Goal: Information Seeking & Learning: Find specific fact

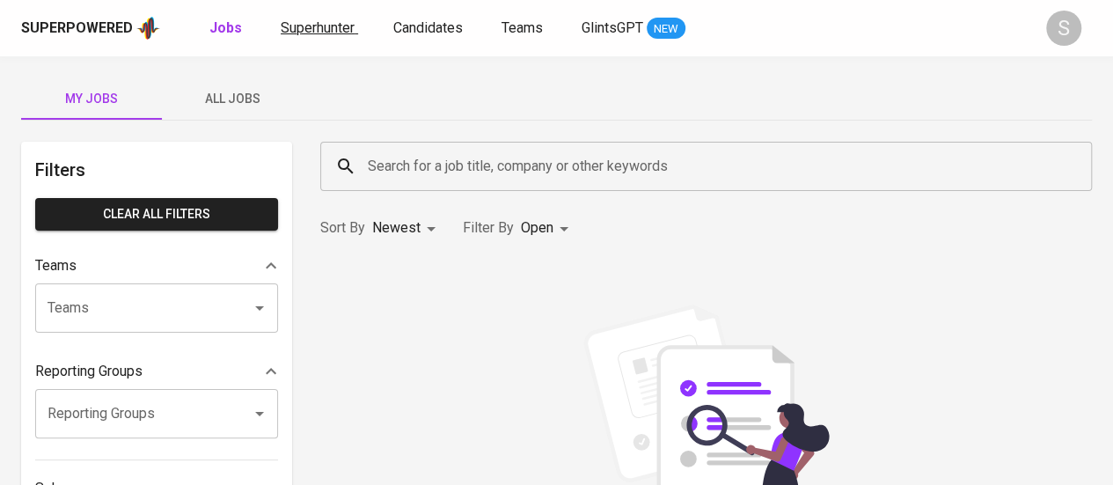
click at [324, 24] on span "Superhunter" at bounding box center [318, 27] width 74 height 17
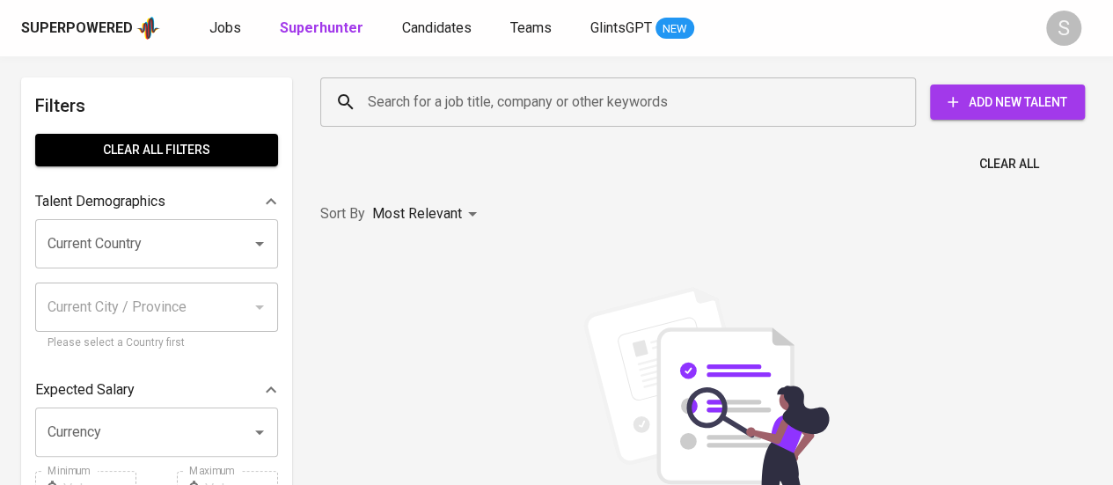
click at [512, 109] on input "Search for a job title, company or other keywords" at bounding box center [622, 101] width 518 height 33
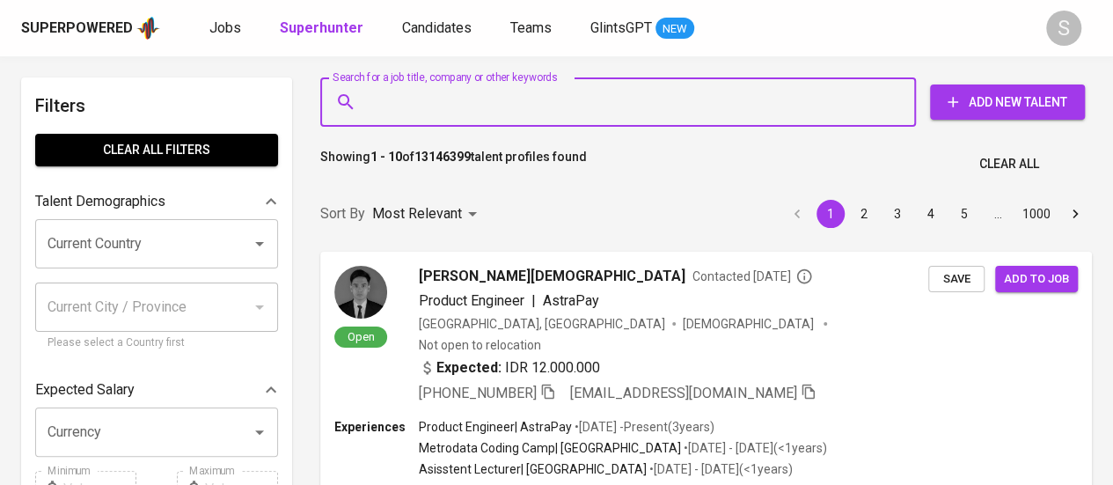
paste input "[EMAIL_ADDRESS][DOMAIN_NAME]"
type input "[EMAIL_ADDRESS][DOMAIN_NAME]"
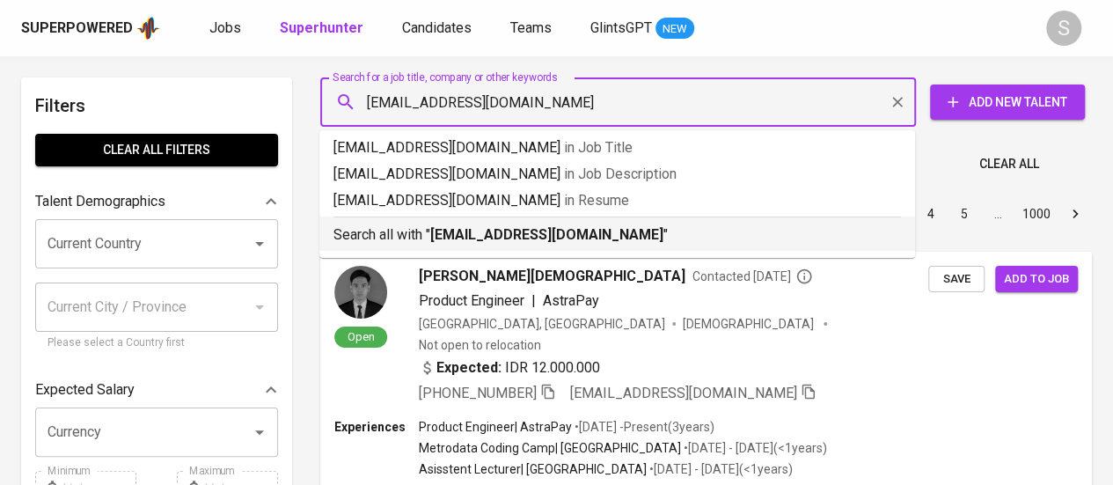
click at [515, 238] on b "[EMAIL_ADDRESS][DOMAIN_NAME]" at bounding box center [546, 234] width 233 height 17
click at [556, 231] on div "Sort By Most Relevant MOST_RELEVANT 1 2 3 4 5 … 1000" at bounding box center [706, 214] width 793 height 54
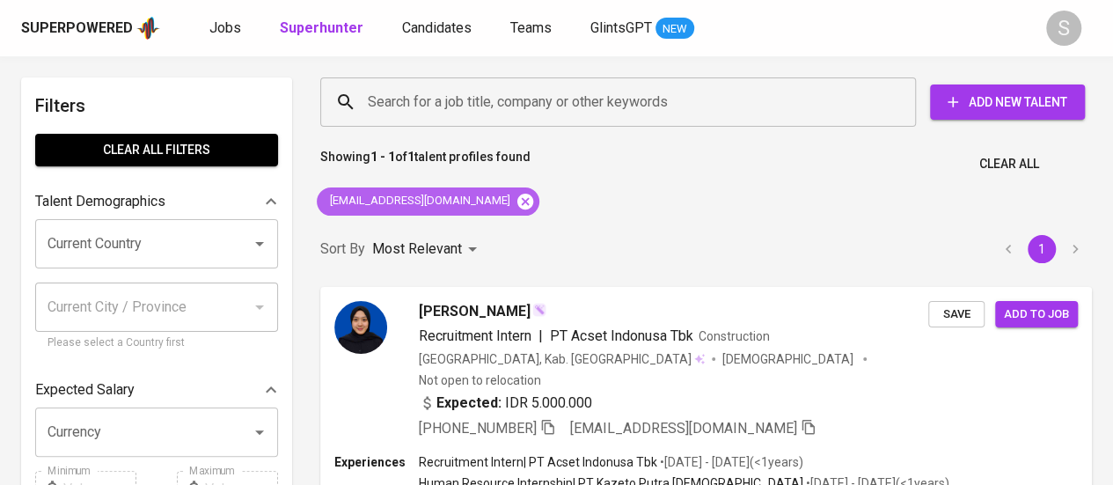
click at [515, 200] on icon at bounding box center [524, 201] width 19 height 19
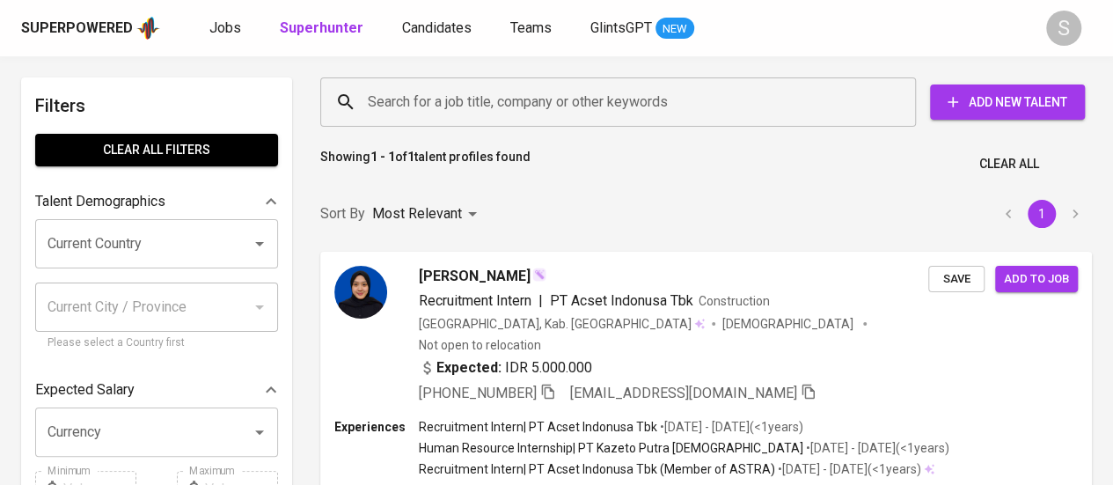
click at [605, 96] on input "Search for a job title, company or other keywords" at bounding box center [622, 101] width 518 height 33
click at [542, 93] on input "Search for a job title, company or other keywords" at bounding box center [622, 101] width 518 height 33
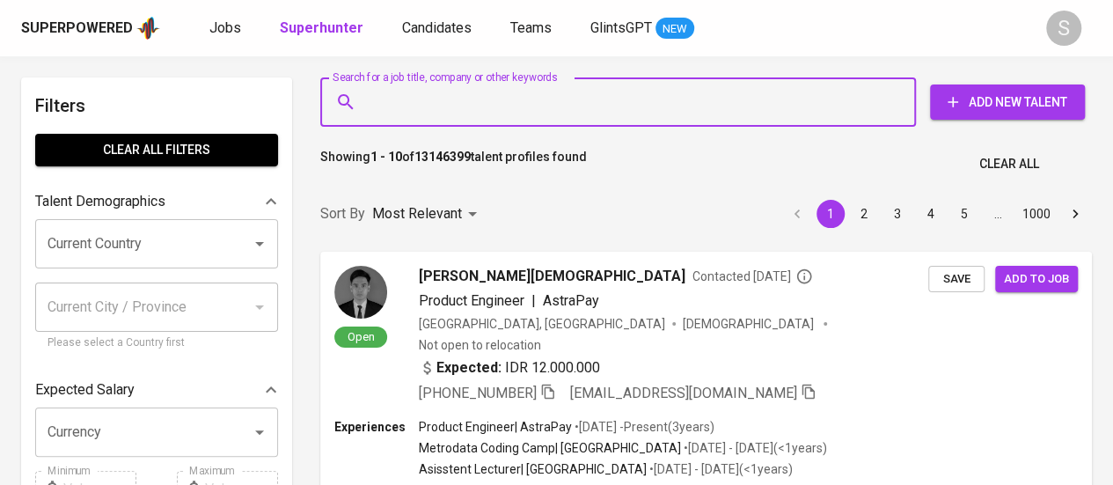
click at [458, 104] on input "Search for a job title, company or other keywords" at bounding box center [622, 101] width 518 height 33
paste input "[EMAIL_ADDRESS][DOMAIN_NAME]"
type input "[EMAIL_ADDRESS][DOMAIN_NAME]"
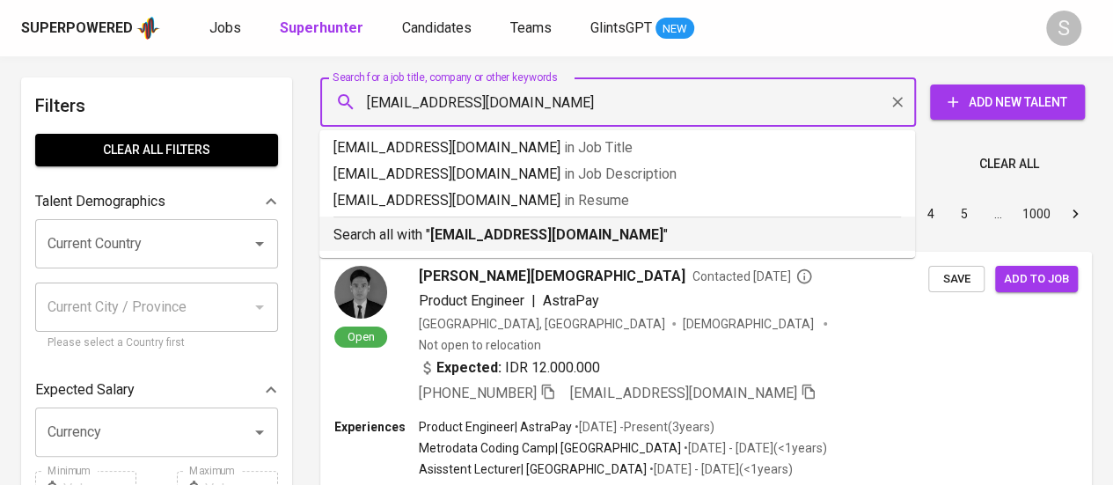
click at [456, 236] on b "[EMAIL_ADDRESS][DOMAIN_NAME]" at bounding box center [546, 234] width 233 height 17
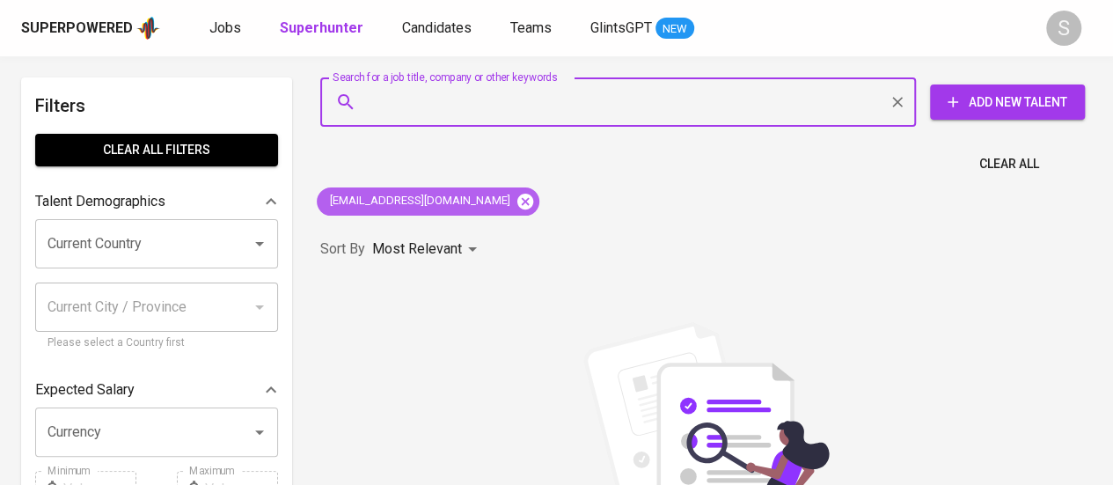
click at [517, 204] on icon at bounding box center [525, 201] width 16 height 16
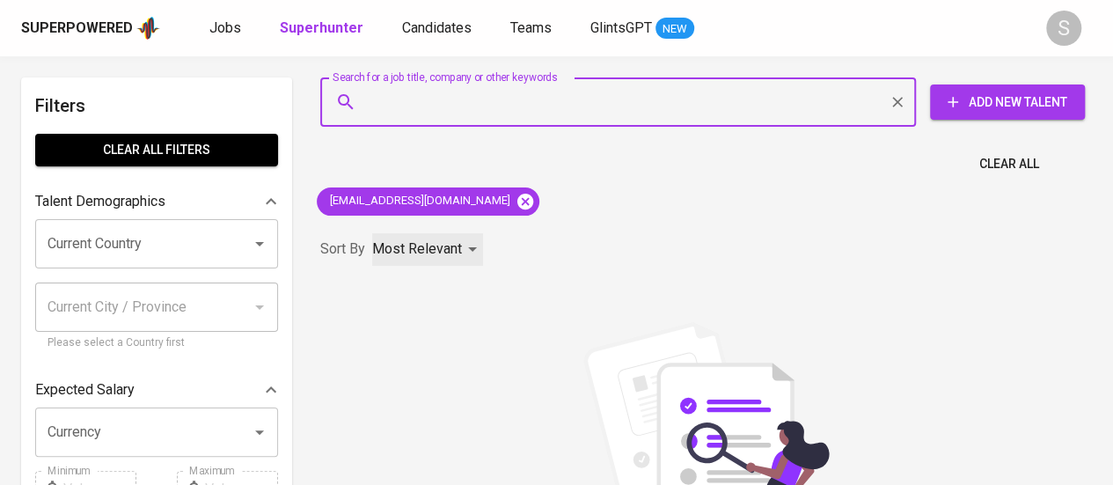
click at [464, 233] on div "Most Relevant" at bounding box center [427, 249] width 111 height 33
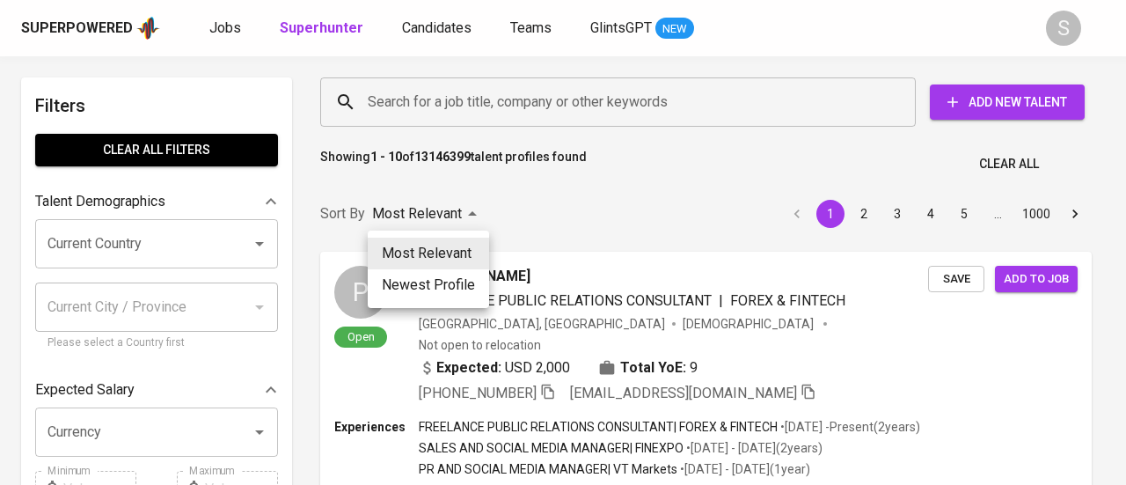
click at [407, 93] on div at bounding box center [563, 242] width 1126 height 485
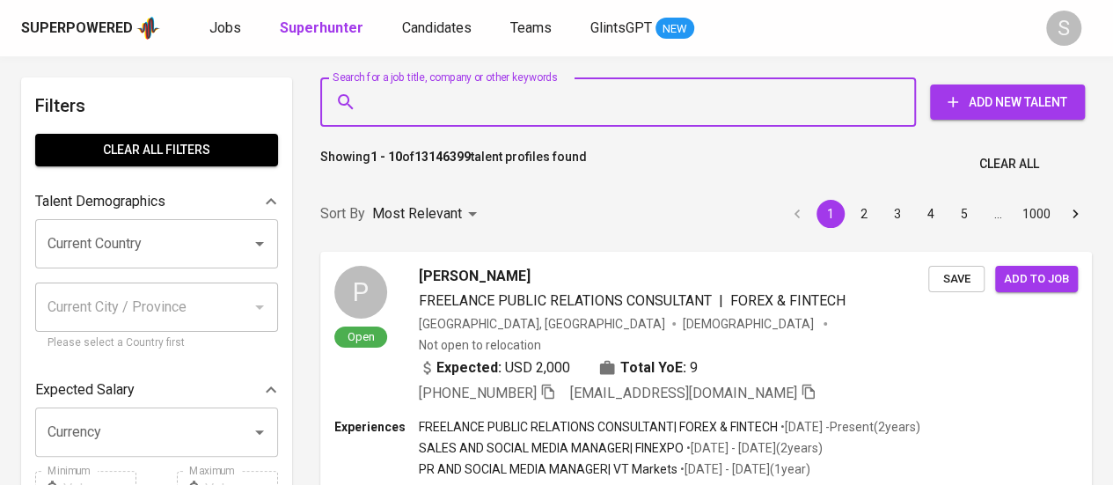
click at [407, 93] on input "Search for a job title, company or other keywords" at bounding box center [622, 101] width 518 height 33
paste input "[EMAIL_ADDRESS][DOMAIN_NAME]"
type input "[EMAIL_ADDRESS][DOMAIN_NAME]"
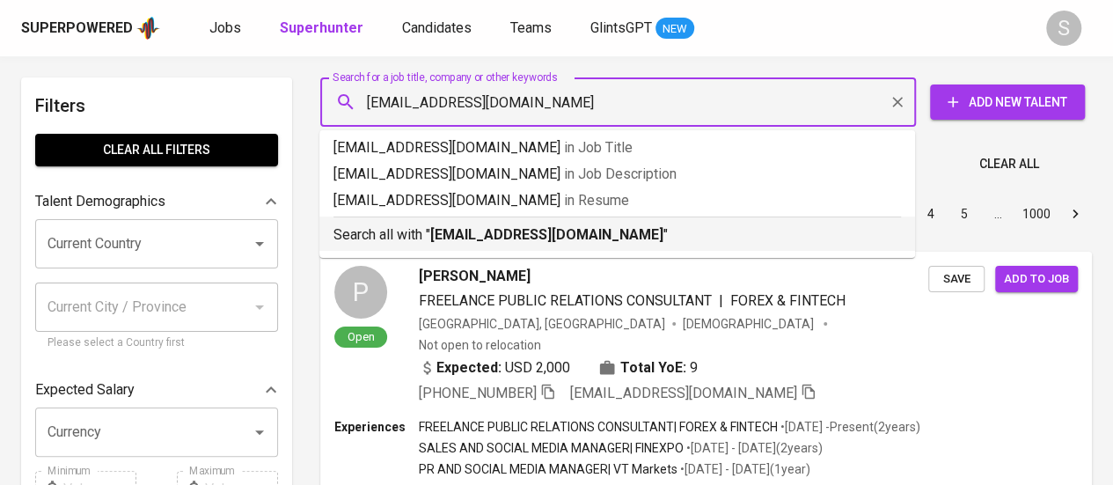
click at [425, 216] on hr at bounding box center [616, 216] width 567 height 1
click at [520, 223] on div "Sort By Most Relevant MOST_RELEVANT 1 2 3 4 5 … 1000" at bounding box center [706, 214] width 793 height 54
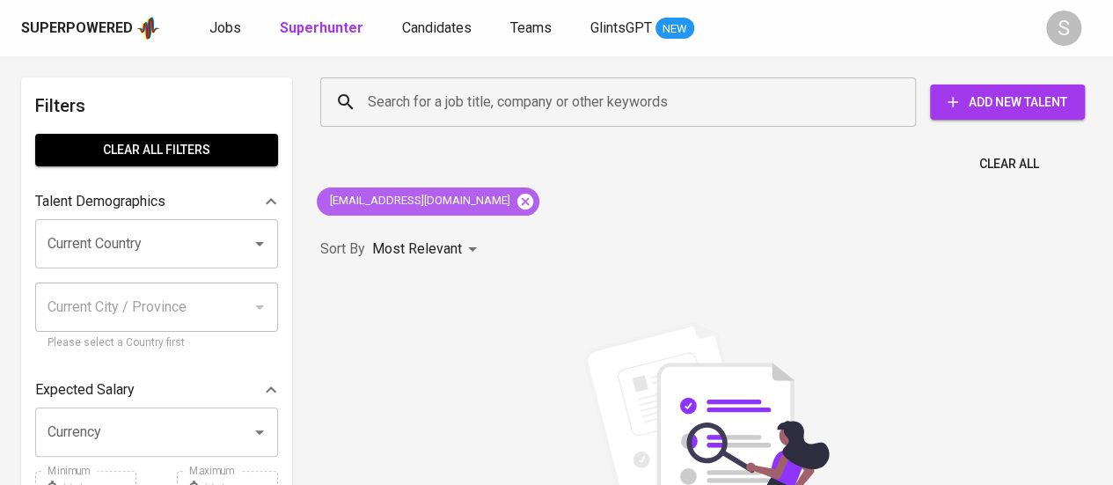
click at [517, 206] on icon at bounding box center [525, 201] width 16 height 16
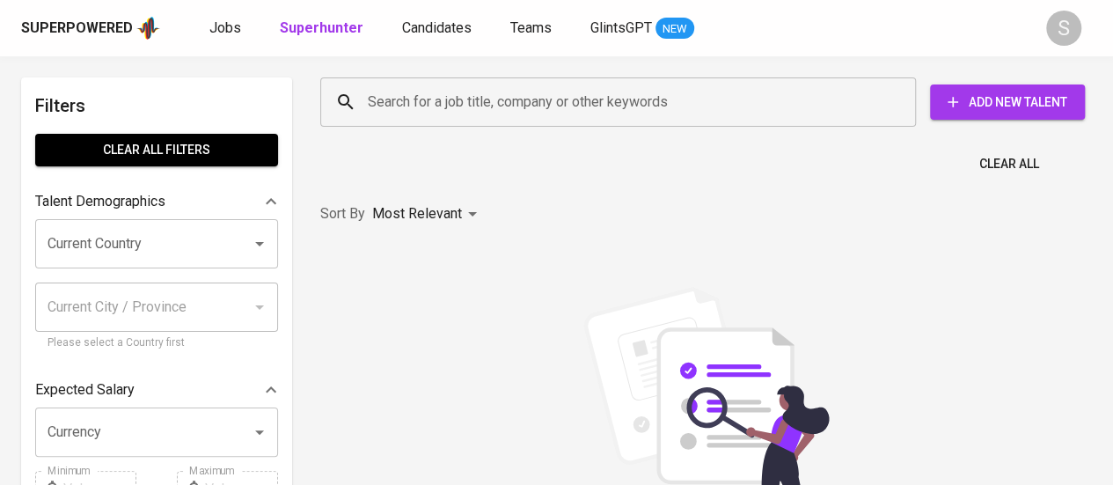
click at [503, 104] on input "Search for a job title, company or other keywords" at bounding box center [622, 101] width 518 height 33
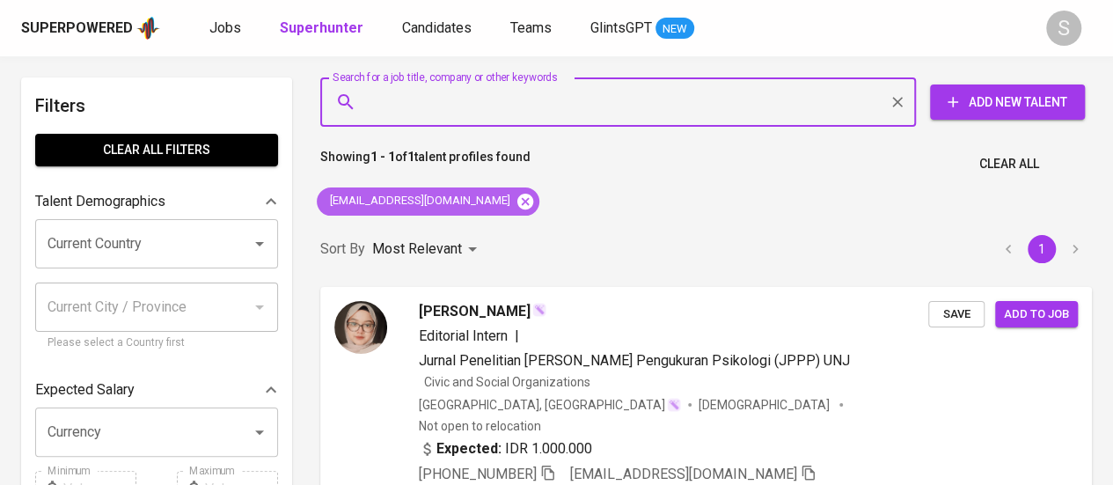
click at [517, 194] on icon at bounding box center [525, 201] width 16 height 16
